Goal: Transaction & Acquisition: Purchase product/service

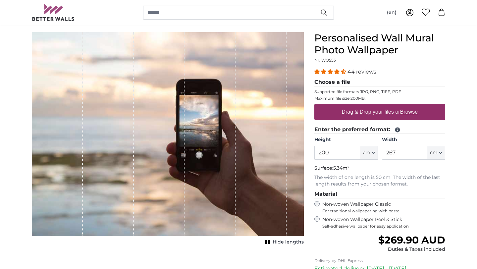
scroll to position [53, 0]
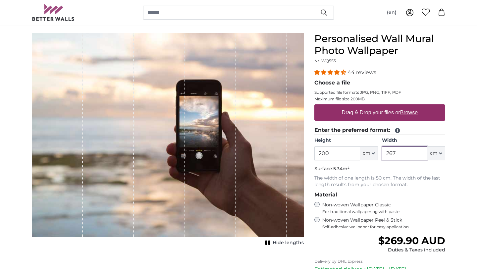
click at [410, 153] on input "267" at bounding box center [404, 154] width 45 height 14
type input "2"
type input "150"
click at [346, 154] on input "200" at bounding box center [337, 154] width 45 height 14
type input "230"
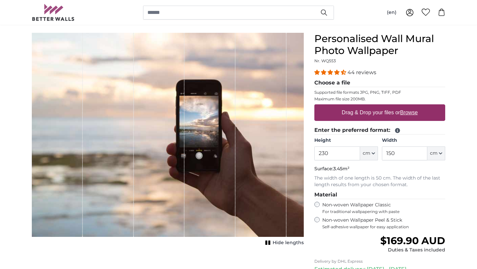
click at [354, 222] on label "Non-woven Wallpaper Peel & Stick Self-adhesive wallpaper for easy application" at bounding box center [384, 223] width 123 height 13
click at [389, 114] on label "Drag & Drop your files or Browse" at bounding box center [379, 112] width 81 height 13
click at [389, 106] on input "Drag & Drop your files or Browse" at bounding box center [380, 105] width 131 height 2
type input "**********"
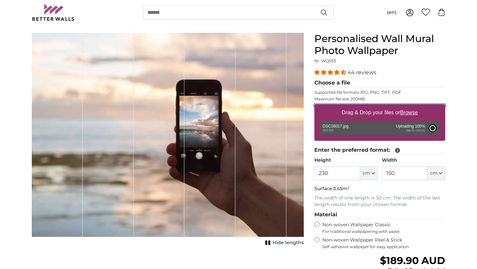
type input "70"
type input "105"
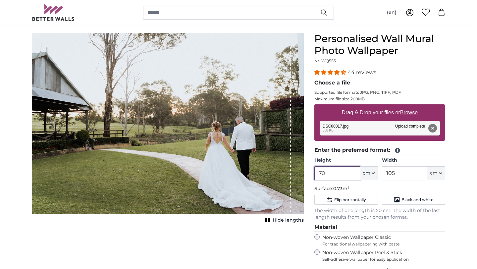
click at [346, 174] on input "70" at bounding box center [337, 173] width 45 height 14
type input "7"
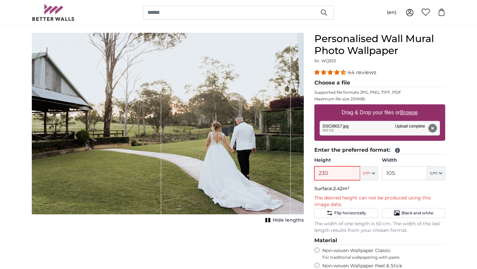
type input "230"
click at [402, 174] on input "105" at bounding box center [404, 173] width 45 height 14
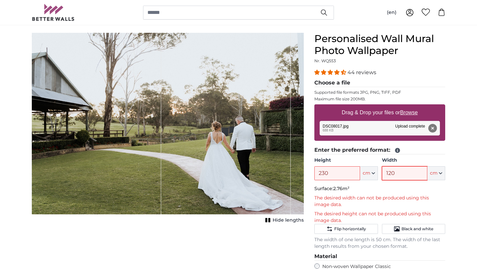
scroll to position [67, 0]
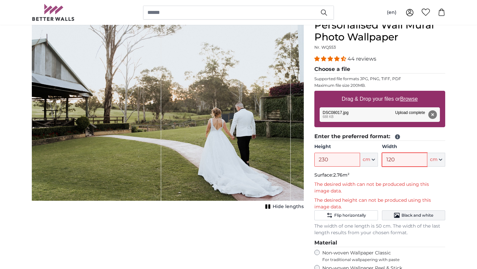
type input "120"
click at [400, 211] on button "Black and white" at bounding box center [413, 216] width 63 height 10
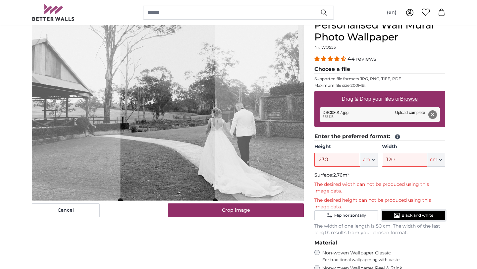
click at [0, 0] on slot at bounding box center [0, 0] width 0 height 0
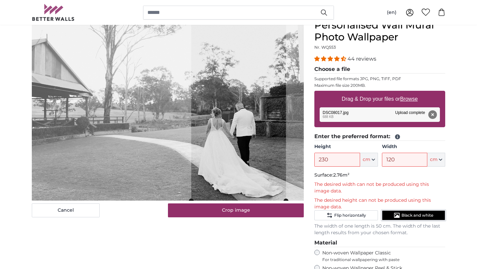
click at [242, 129] on cropper-handle at bounding box center [238, 111] width 95 height 182
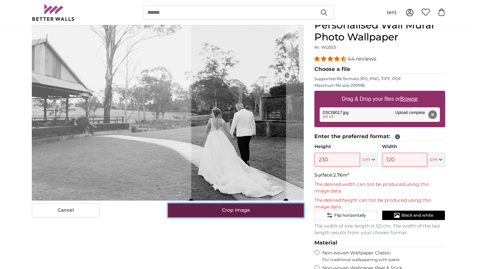
click at [226, 213] on button "Crop image" at bounding box center [236, 211] width 136 height 14
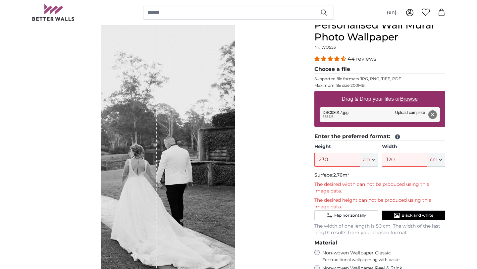
click at [264, 189] on div "Hide lengths" at bounding box center [168, 151] width 272 height 265
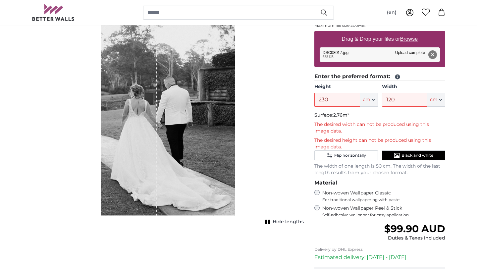
scroll to position [137, 0]
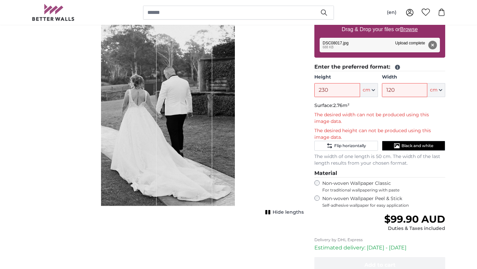
drag, startPoint x: 170, startPoint y: 125, endPoint x: 154, endPoint y: 125, distance: 15.6
click at [153, 125] on div "1 of 1" at bounding box center [168, 78] width 134 height 257
drag, startPoint x: 154, startPoint y: 125, endPoint x: 128, endPoint y: 115, distance: 28.3
click at [128, 115] on div "1 of 1" at bounding box center [129, 78] width 56 height 257
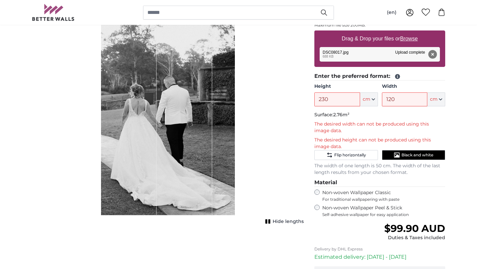
scroll to position [125, 0]
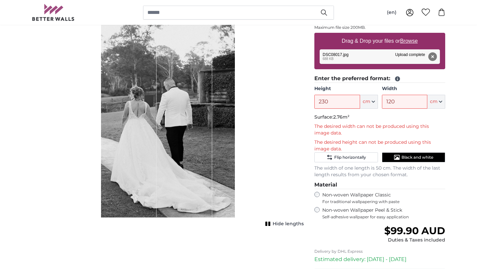
click at [277, 224] on span "Hide lengths" at bounding box center [288, 224] width 31 height 7
click at [277, 224] on span "Show lengths" at bounding box center [287, 224] width 33 height 7
click at [277, 224] on span "Hide lengths" at bounding box center [288, 224] width 31 height 7
click at [277, 224] on span "Show lengths" at bounding box center [287, 224] width 33 height 7
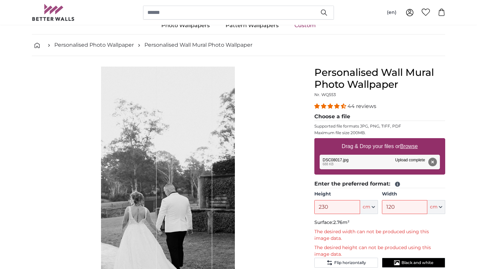
scroll to position [0, 0]
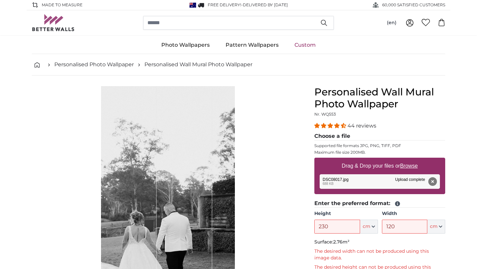
click at [409, 167] on u "Browse" at bounding box center [409, 166] width 18 height 6
click at [409, 160] on input "Drag & Drop your files or Browse" at bounding box center [380, 159] width 131 height 2
type input "**********"
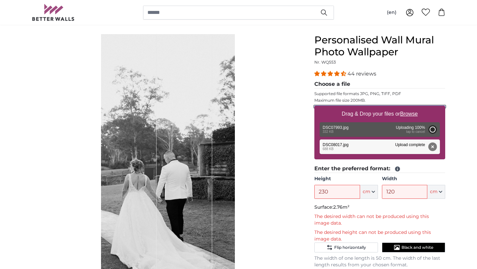
scroll to position [68, 0]
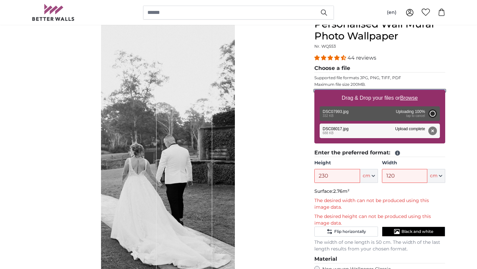
type input "104.5"
type input "70"
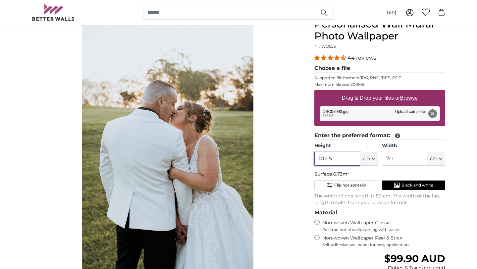
drag, startPoint x: 343, startPoint y: 160, endPoint x: 306, endPoint y: 158, distance: 37.9
click at [306, 158] on product-detail "Cancel Crop image Hide lengths Personalised Wall Mural Photo Wallpaper Nr. WQ55…" at bounding box center [239, 185] width 424 height 354
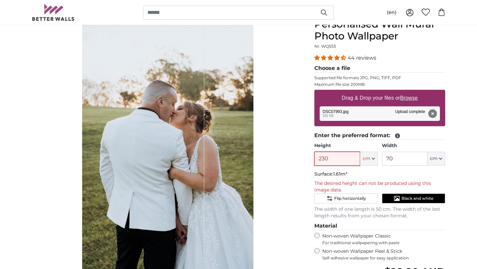
type input "230"
click at [401, 159] on input "70" at bounding box center [404, 159] width 45 height 14
type input "7"
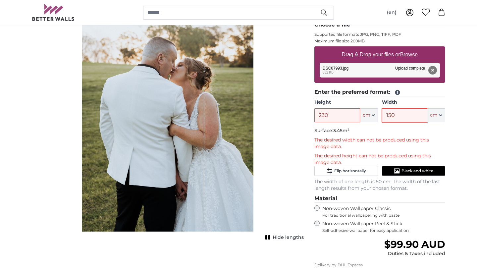
scroll to position [111, 0]
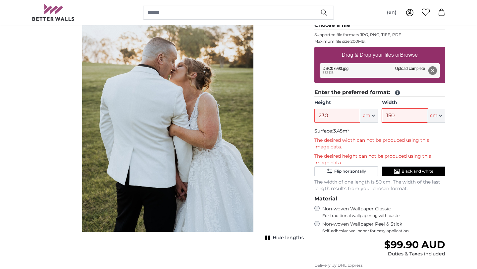
type input "150"
click at [282, 235] on span "Hide lengths" at bounding box center [288, 238] width 31 height 7
click at [282, 235] on span "Show lengths" at bounding box center [287, 238] width 33 height 7
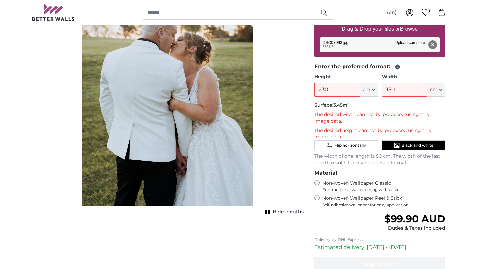
scroll to position [137, 0]
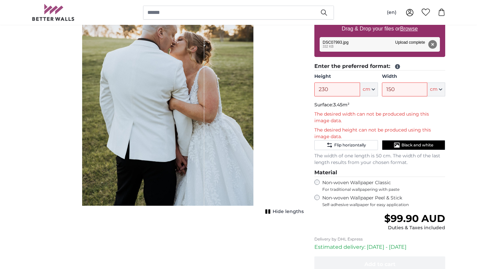
click at [383, 183] on label "Non-woven Wallpaper Classic For traditional wallpapering with paste" at bounding box center [384, 186] width 123 height 13
click at [377, 205] on span "Self-adhesive wallpaper for easy application" at bounding box center [384, 204] width 123 height 5
click at [376, 186] on label "Non-woven Wallpaper Classic For traditional wallpapering with paste" at bounding box center [384, 186] width 123 height 13
click at [376, 202] on span "Self-adhesive wallpaper for easy application" at bounding box center [384, 204] width 123 height 5
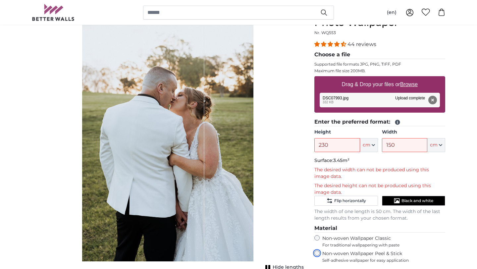
scroll to position [81, 0]
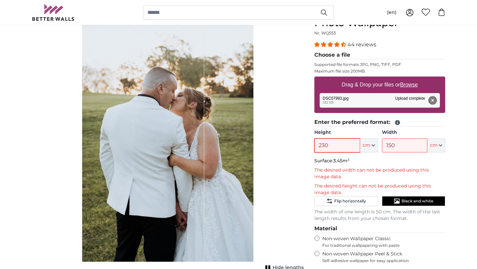
click at [349, 139] on input "230" at bounding box center [337, 146] width 45 height 14
click at [339, 150] on input "230" at bounding box center [337, 146] width 45 height 14
type input "2"
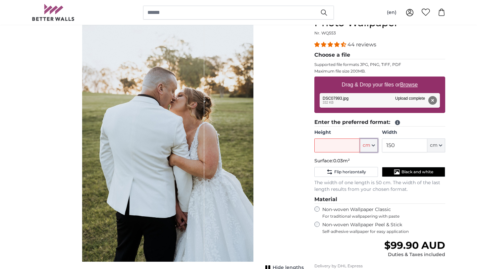
click at [371, 142] on button "cm" at bounding box center [369, 146] width 18 height 14
